Goal: Task Accomplishment & Management: Use online tool/utility

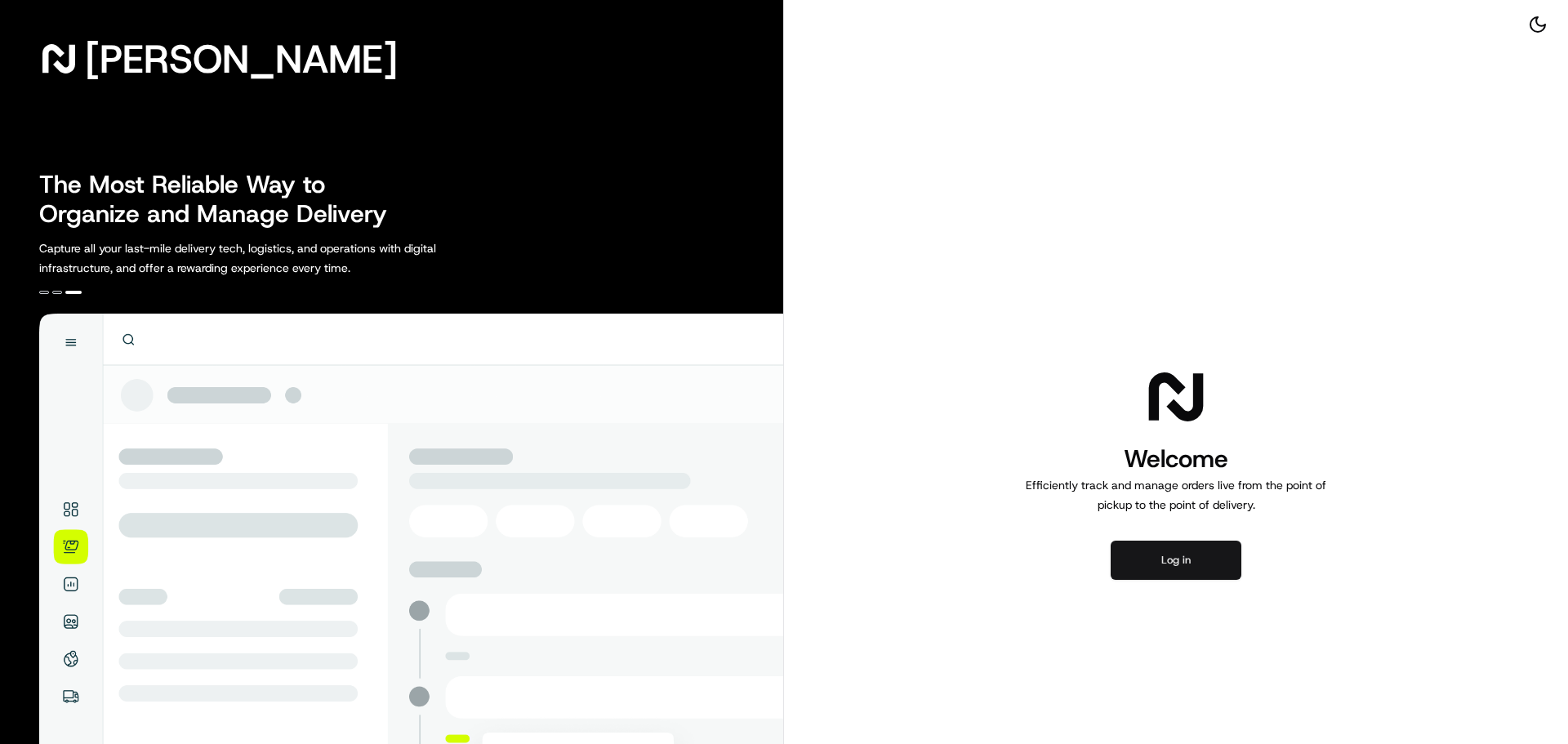
click at [1142, 566] on button "Log in" at bounding box center [1176, 560] width 131 height 39
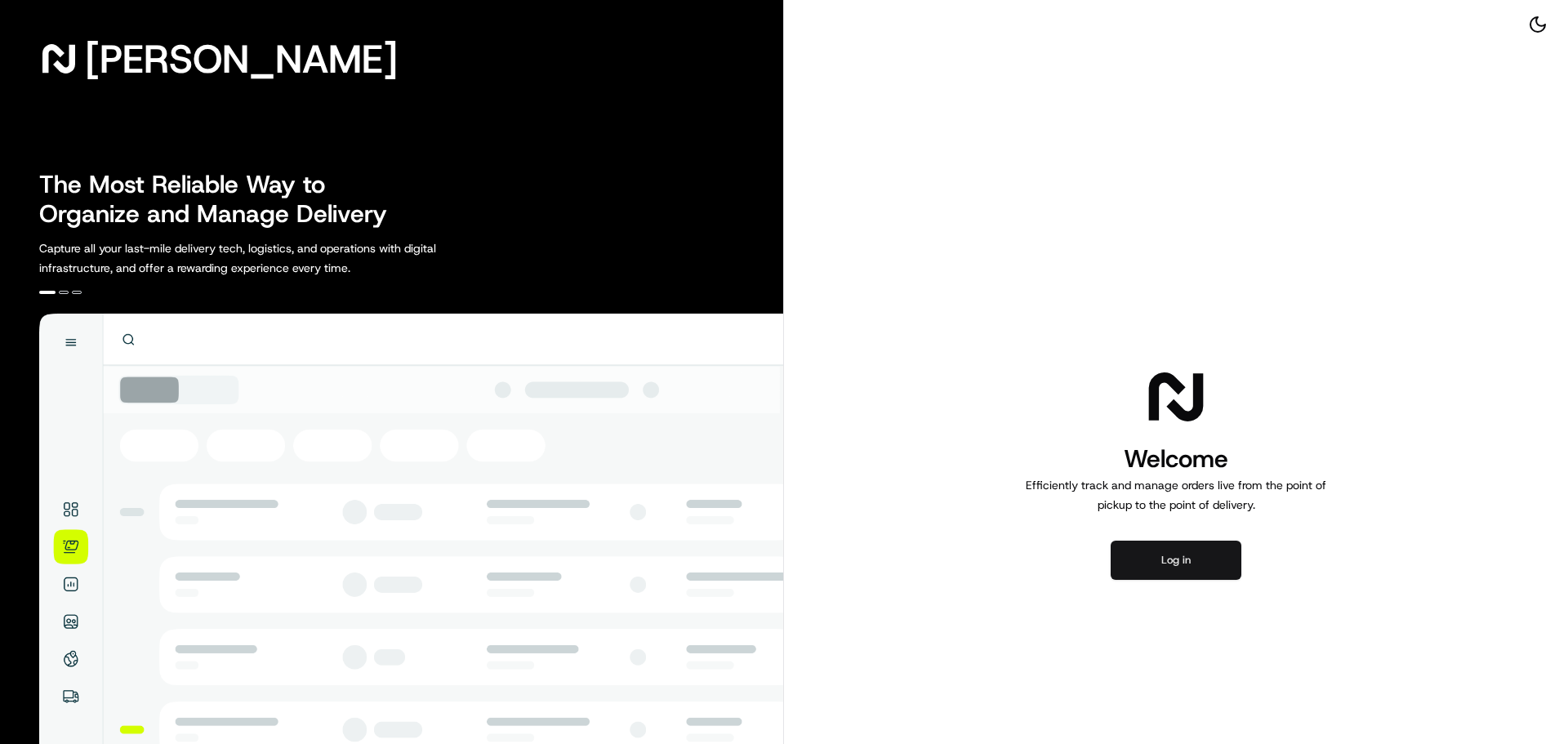
click at [1171, 571] on button "Log in" at bounding box center [1176, 560] width 131 height 39
